Goal: Task Accomplishment & Management: Manage account settings

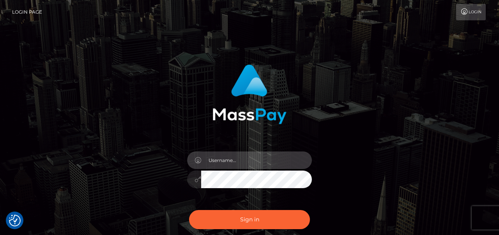
click at [238, 162] on input "text" at bounding box center [256, 160] width 111 height 18
type input "[EMAIL_ADDRESS][DOMAIN_NAME]"
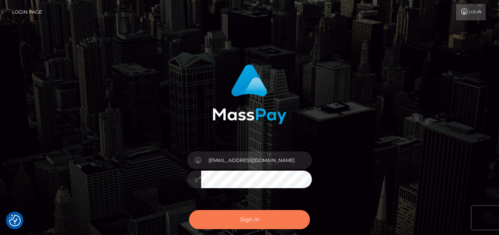
click at [256, 218] on button "Sign in" at bounding box center [249, 219] width 121 height 19
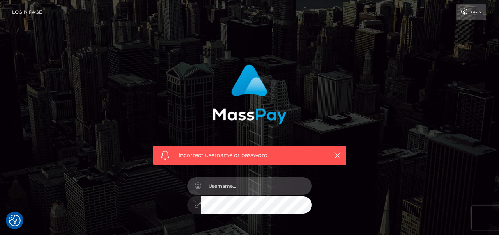
click at [274, 188] on input "text" at bounding box center [256, 186] width 111 height 18
type input "ivyscarlett@proton.me"
